Goal: Information Seeking & Learning: Learn about a topic

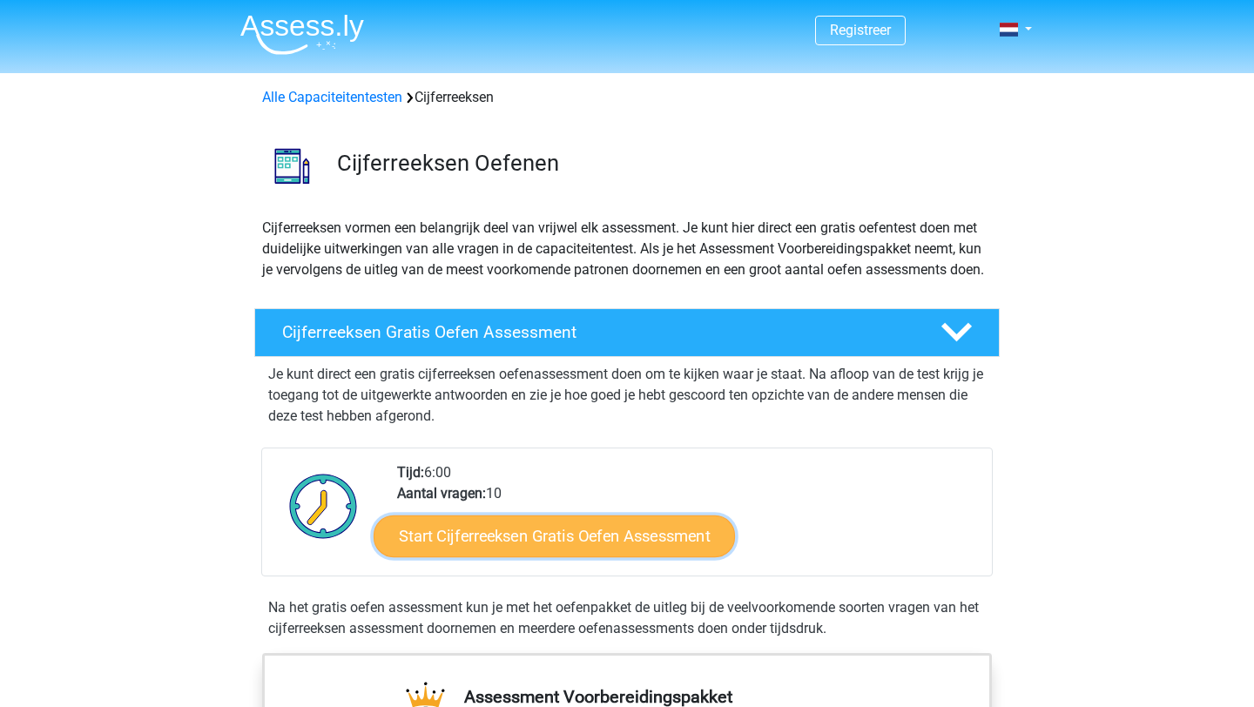
click at [478, 556] on link "Start Cijferreeksen Gratis Oefen Assessment" at bounding box center [554, 536] width 361 height 42
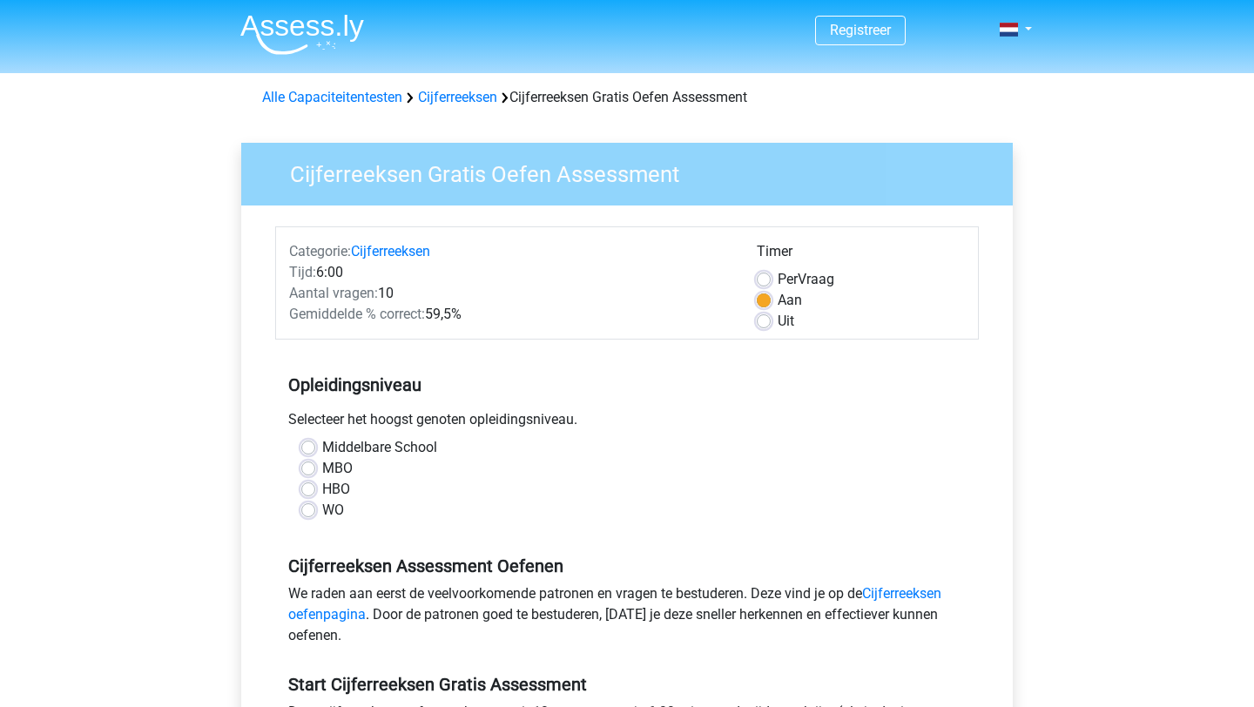
click at [322, 448] on label "Middelbare School" at bounding box center [379, 447] width 115 height 21
click at [313, 448] on input "Middelbare School" at bounding box center [308, 445] width 14 height 17
radio input "true"
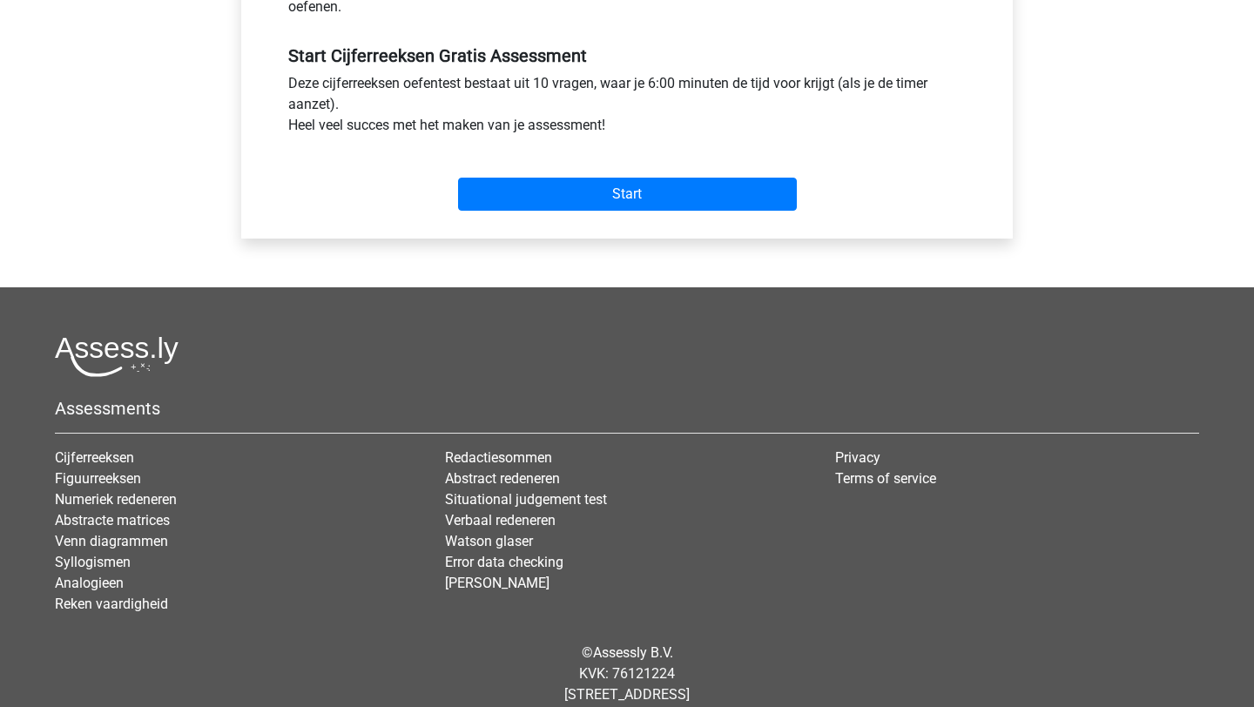
scroll to position [632, 0]
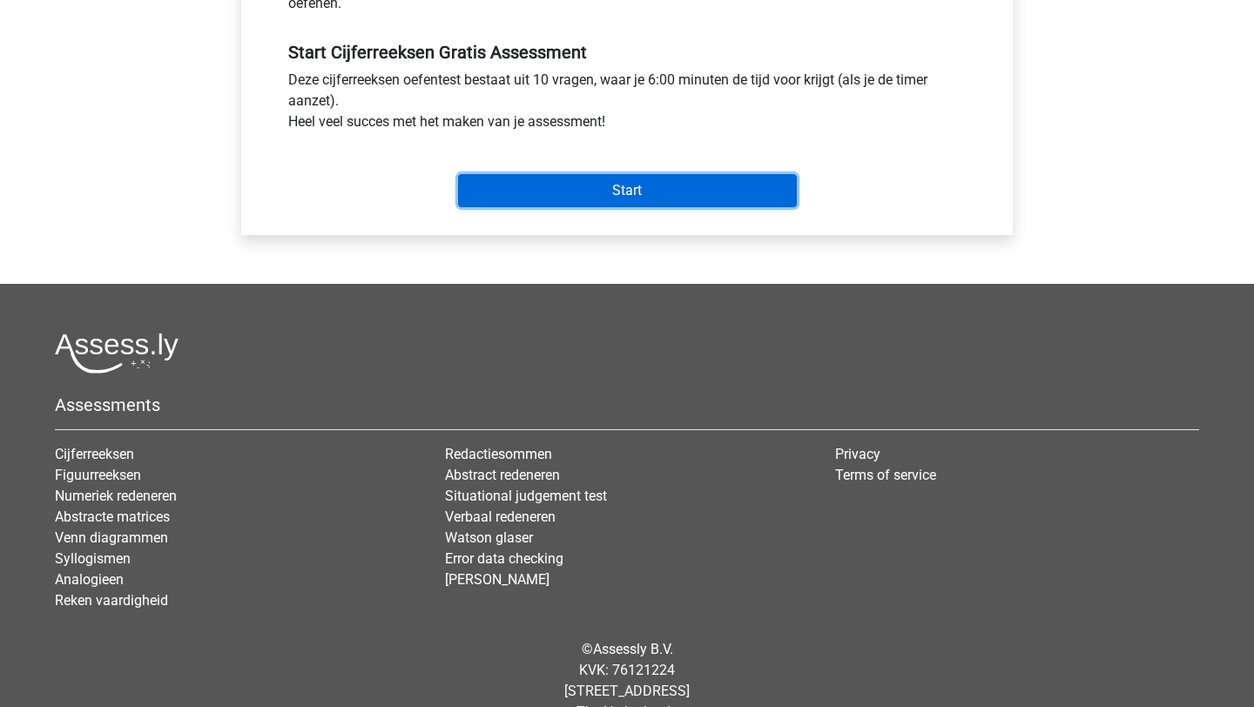
click at [620, 204] on input "Start" at bounding box center [627, 190] width 339 height 33
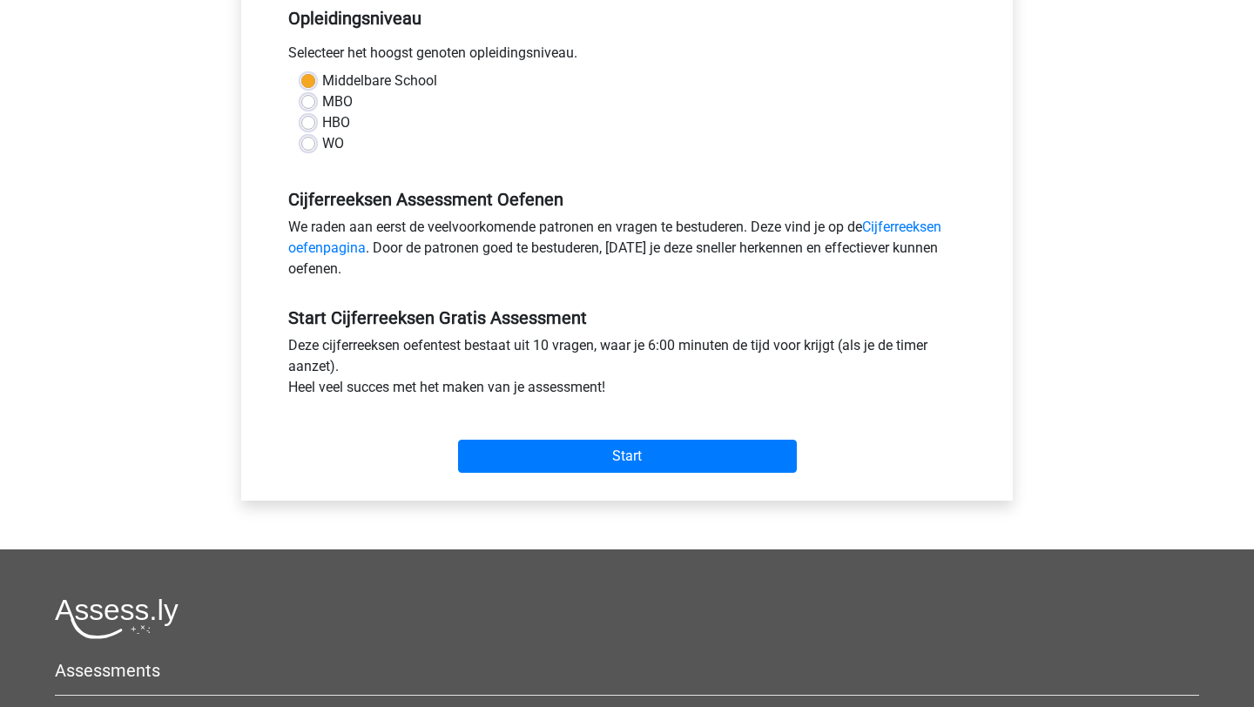
scroll to position [370, 0]
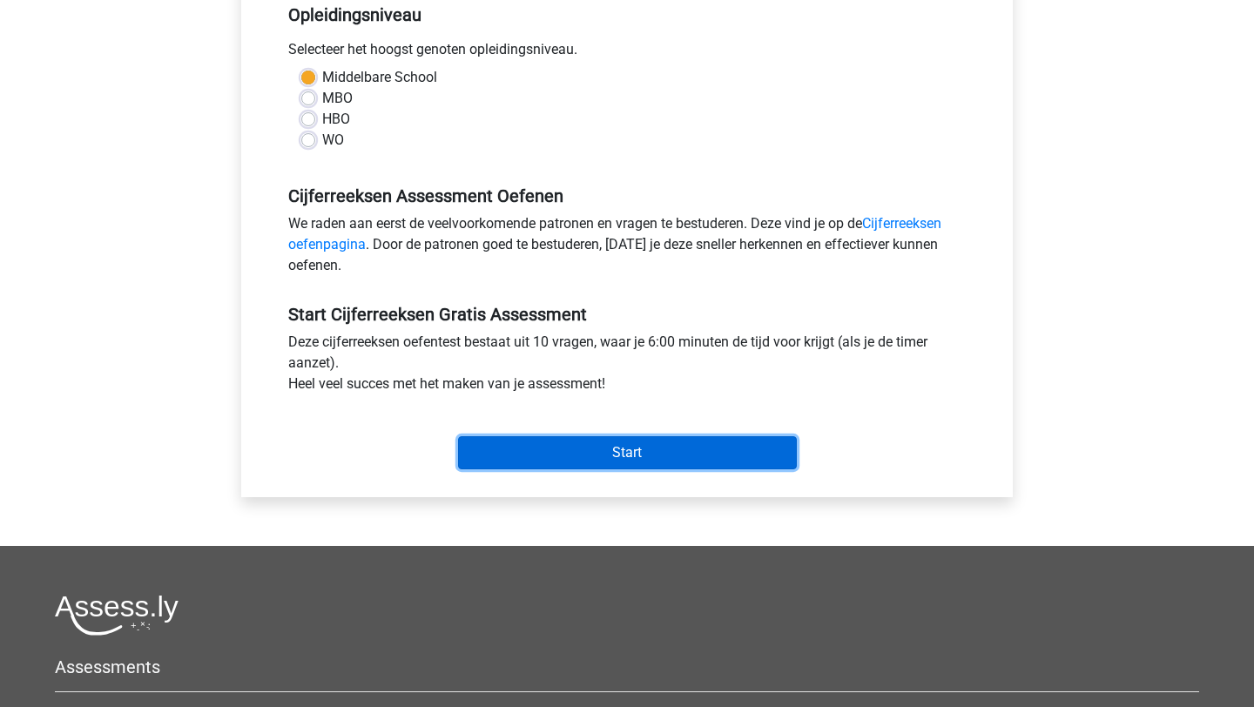
click at [610, 465] on input "Start" at bounding box center [627, 452] width 339 height 33
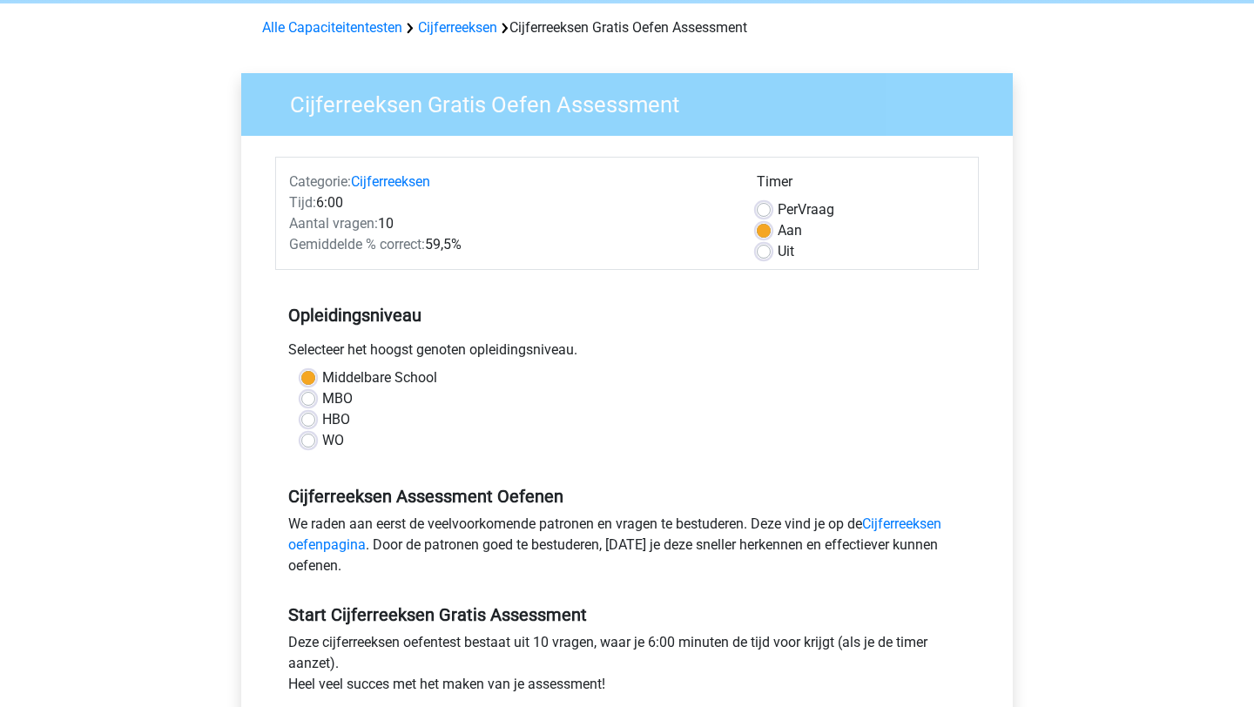
scroll to position [63, 0]
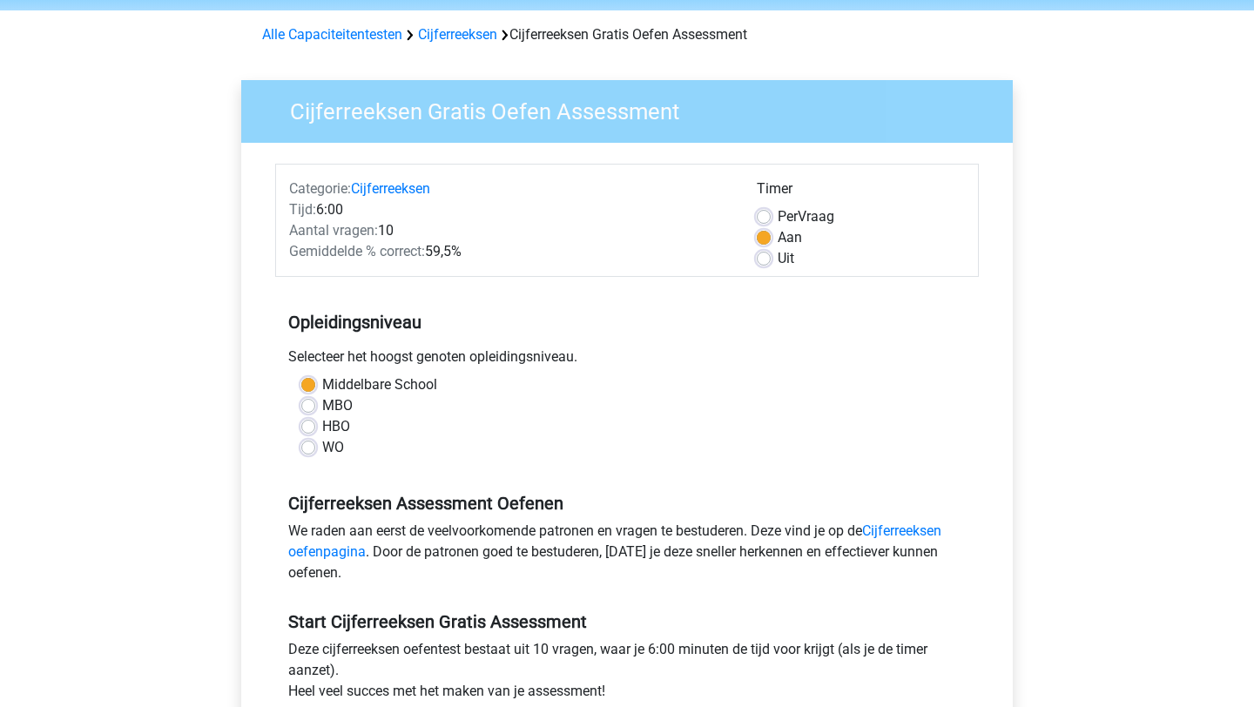
click at [772, 253] on div "Uit" at bounding box center [861, 258] width 208 height 21
click at [771, 254] on div "Uit" at bounding box center [861, 258] width 208 height 21
click at [778, 256] on label "Uit" at bounding box center [786, 258] width 17 height 21
click at [770, 256] on input "Uit" at bounding box center [764, 256] width 14 height 17
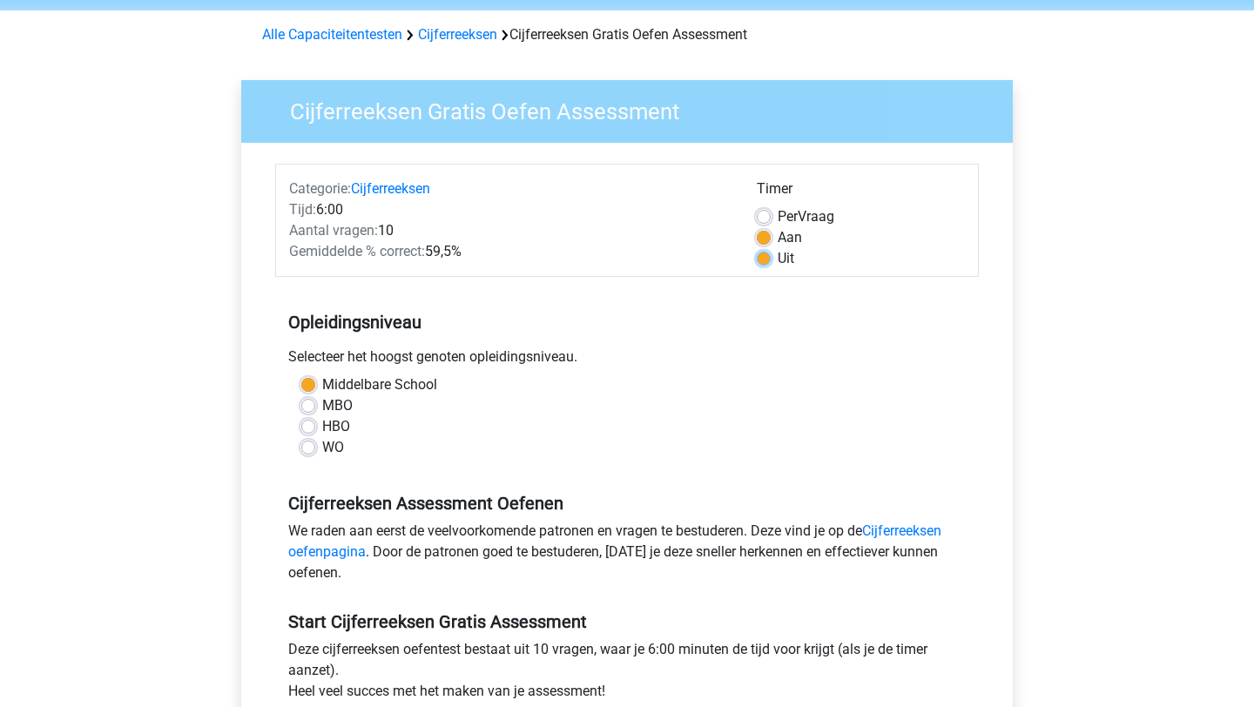
radio input "true"
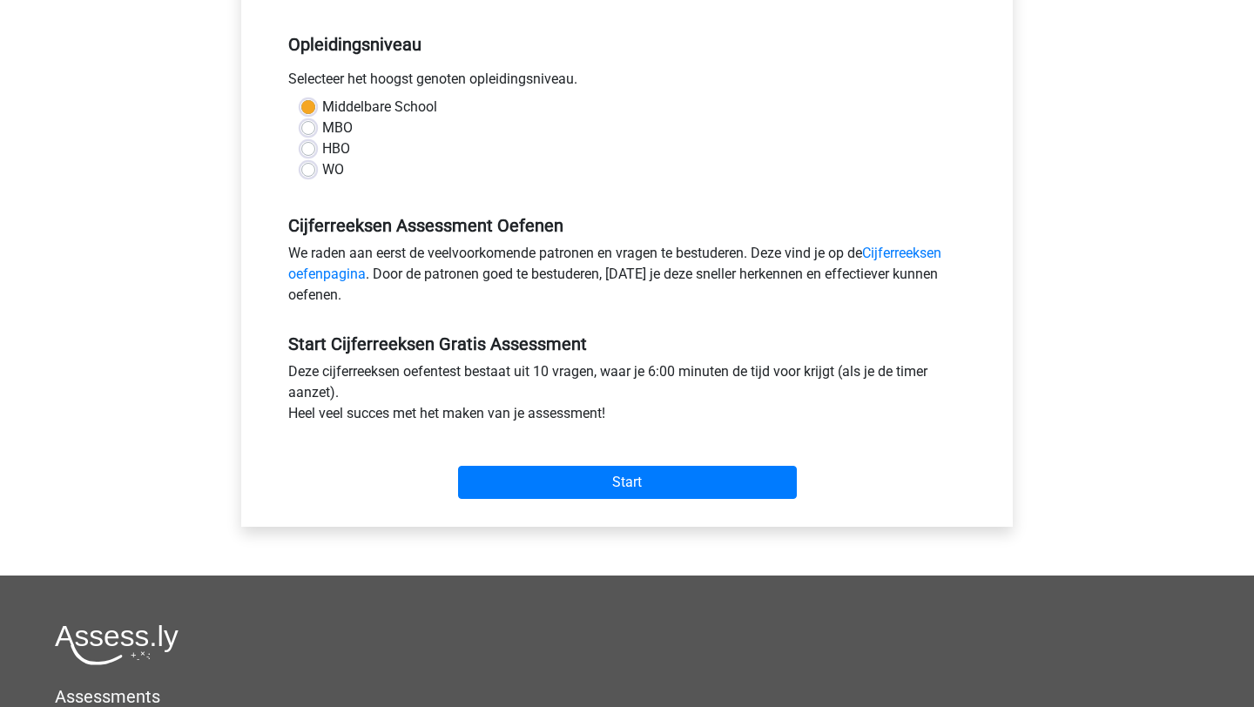
scroll to position [349, 0]
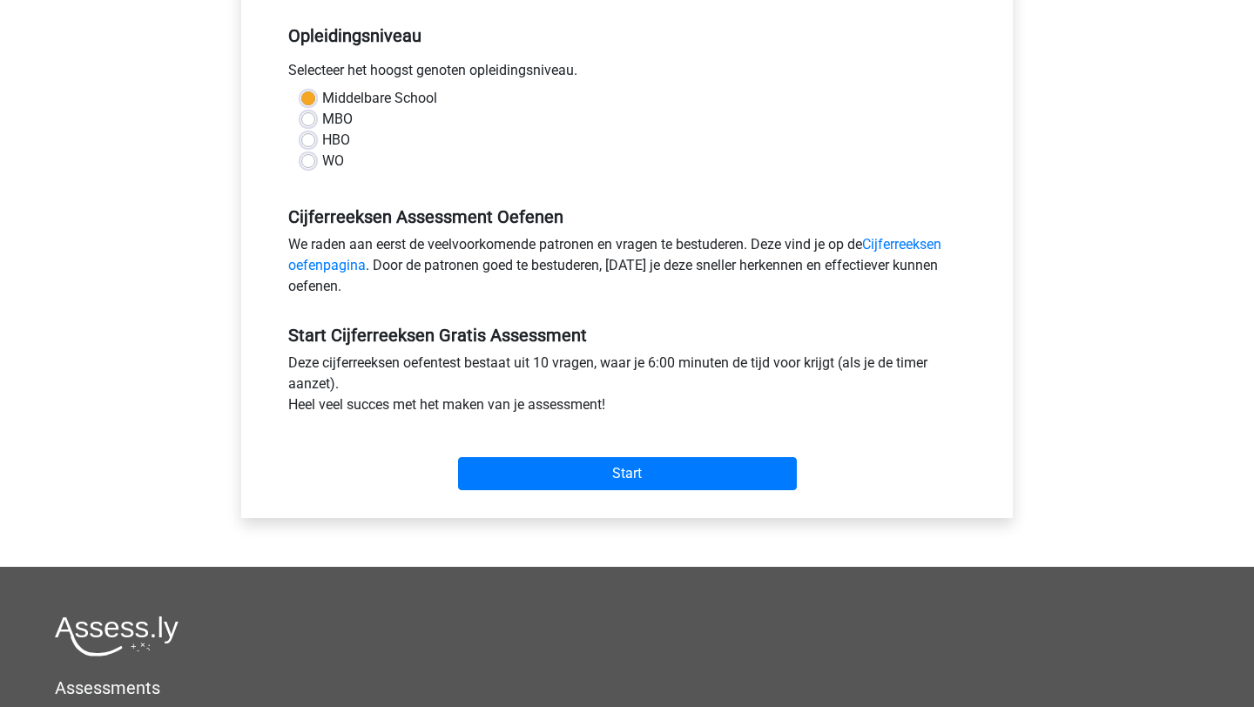
click at [705, 497] on div "Start" at bounding box center [627, 459] width 704 height 75
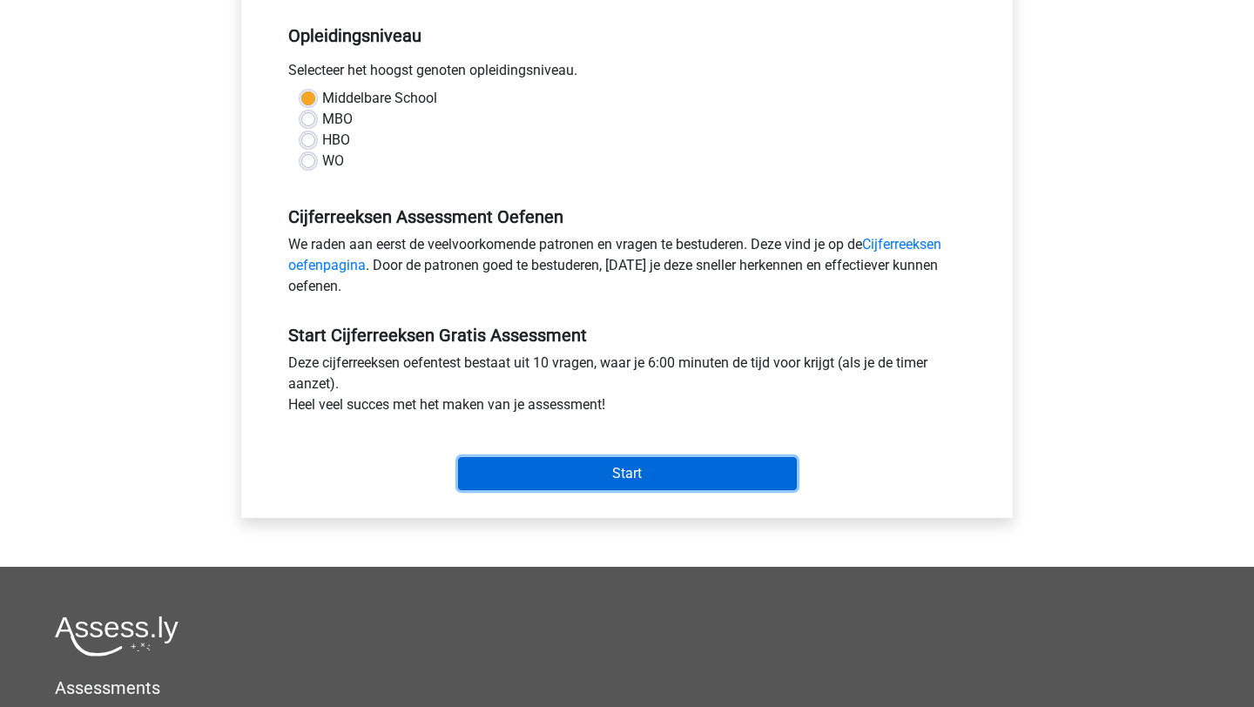
click at [706, 459] on input "Start" at bounding box center [627, 473] width 339 height 33
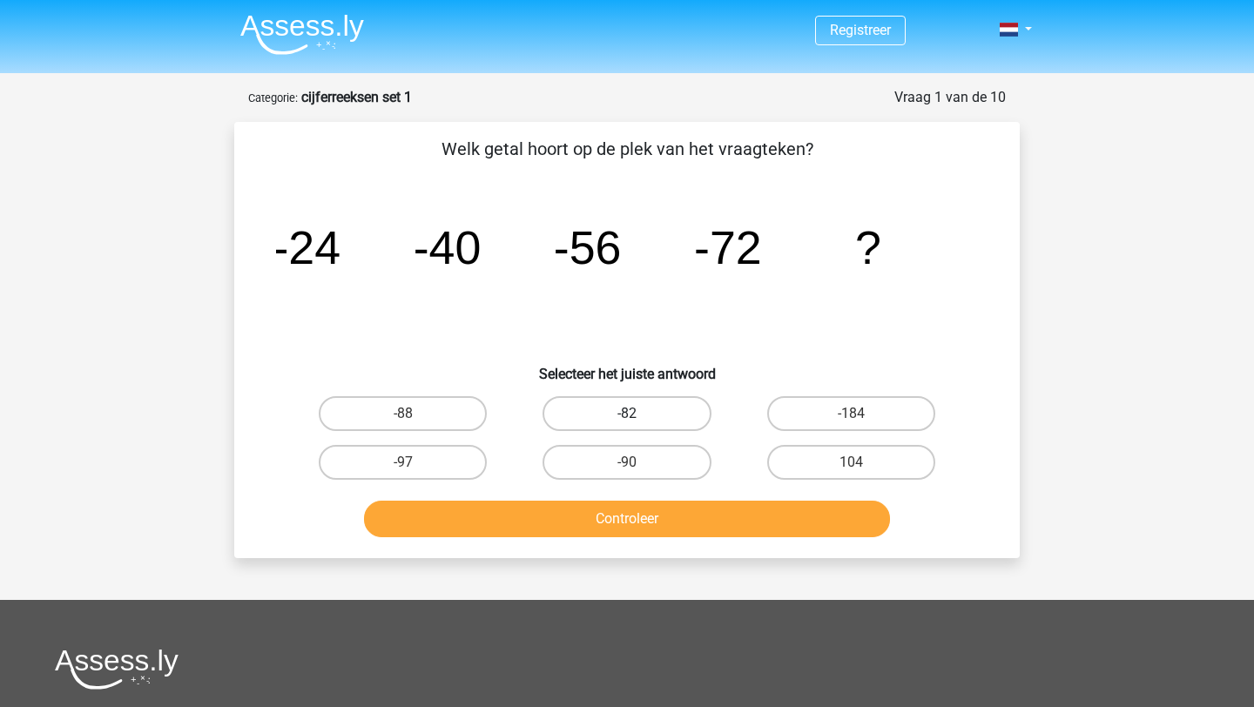
drag, startPoint x: 652, startPoint y: 461, endPoint x: 651, endPoint y: 418, distance: 43.5
click at [651, 421] on div "-88 -82 -184 -97 -90" at bounding box center [627, 438] width 672 height 98
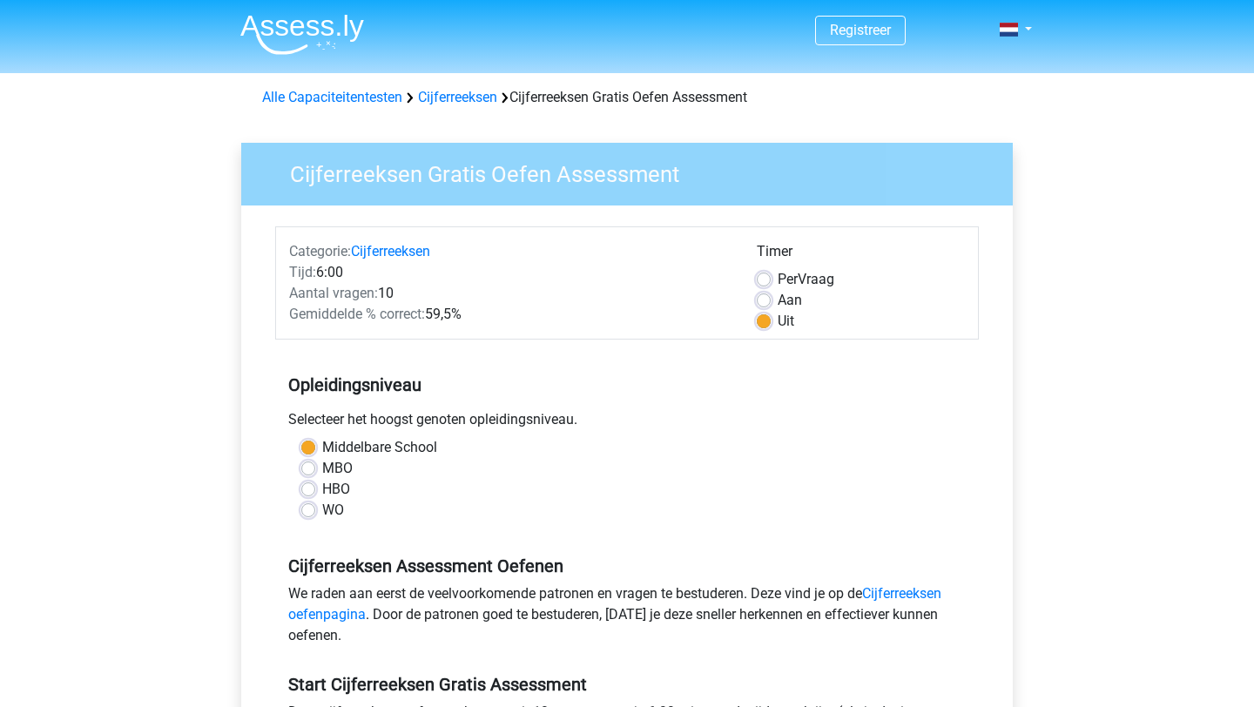
scroll to position [349, 0]
